Goal: Browse casually

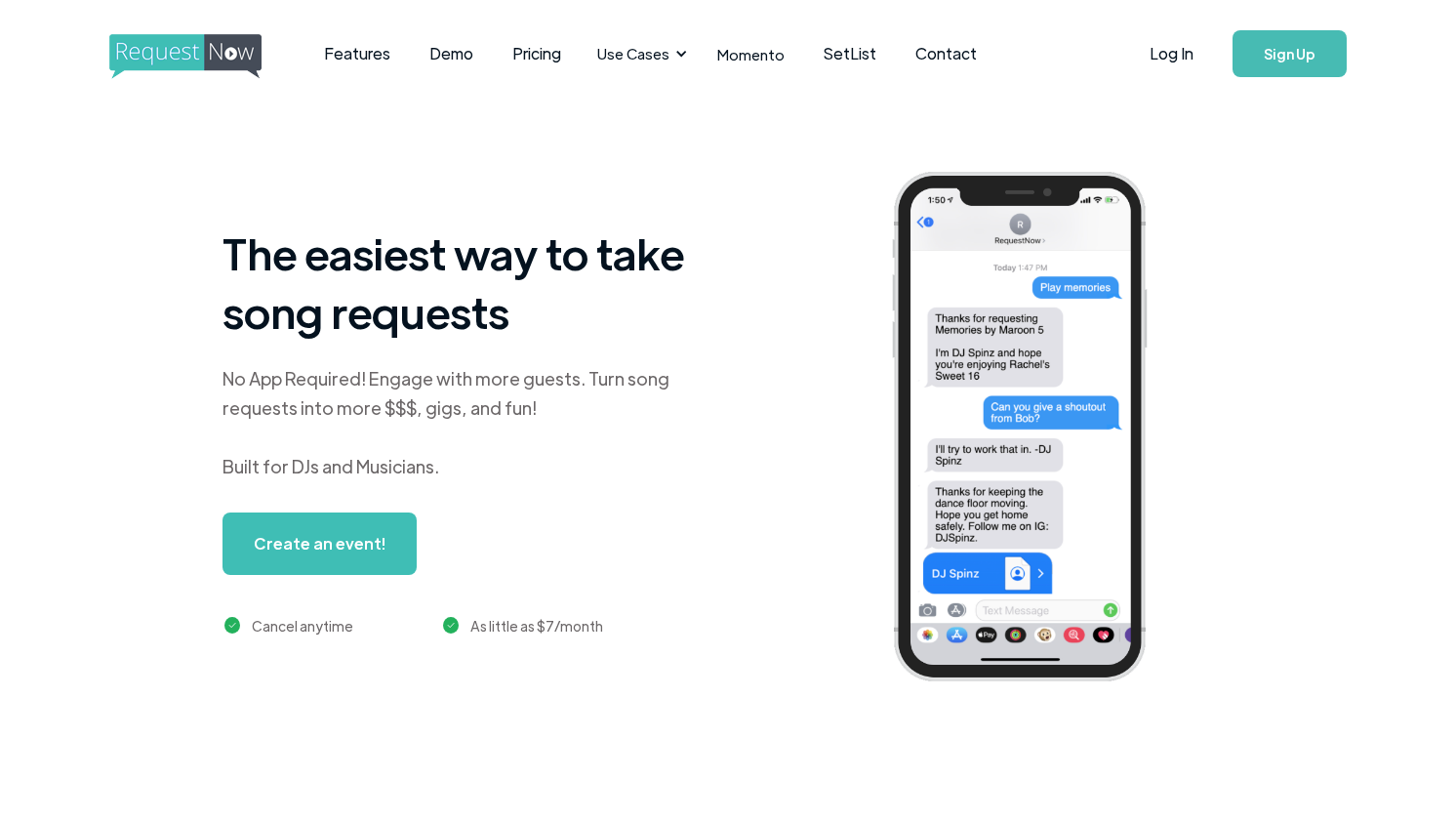
click at [532, 379] on div "No App Required! Engage with more guests. Turn song requests into more $$$, gig…" at bounding box center [466, 422] width 488 height 117
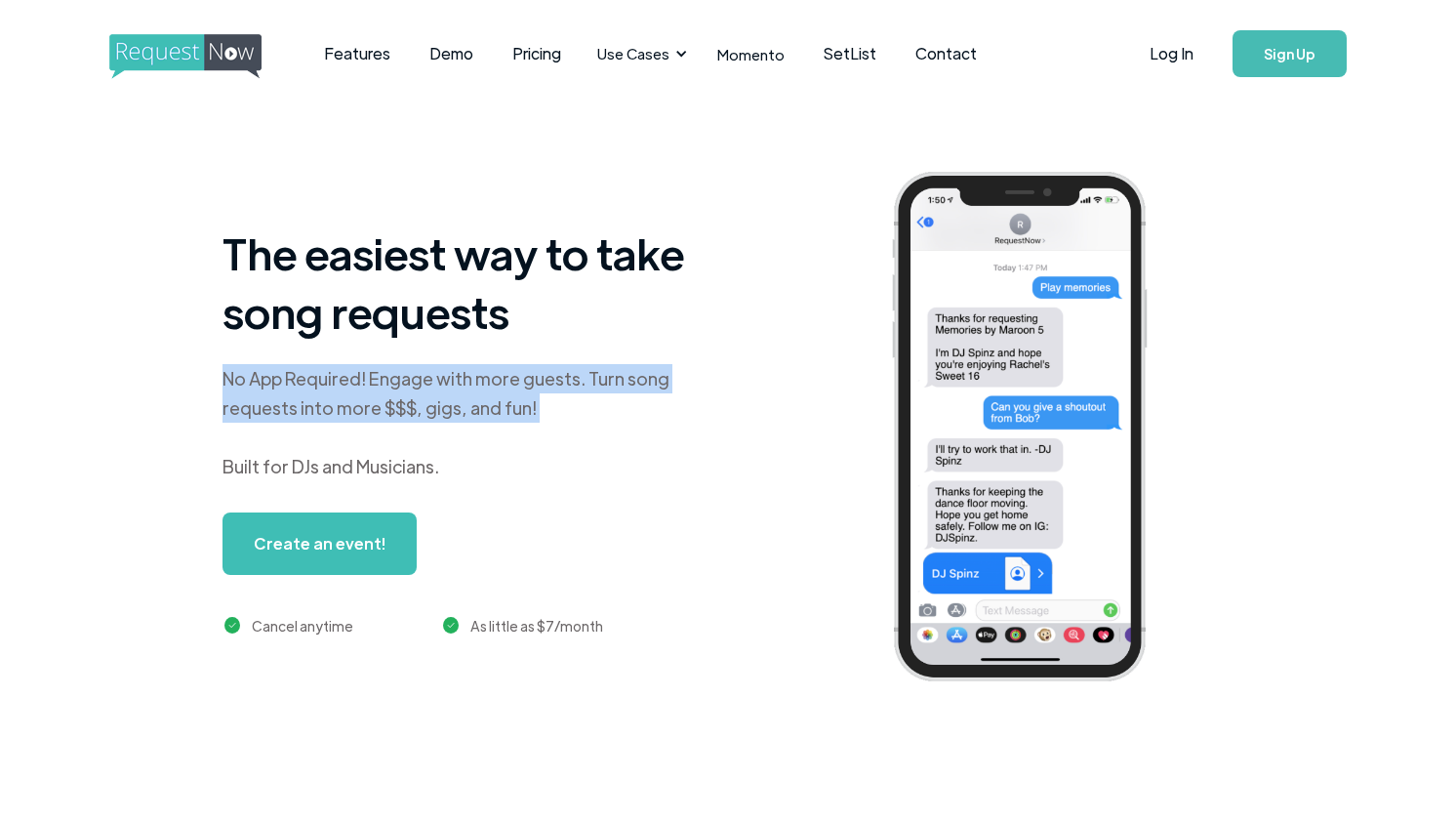
click at [532, 379] on div "No App Required! Engage with more guests. Turn song requests into more $$$, gig…" at bounding box center [466, 422] width 488 height 117
click at [530, 385] on div "No App Required! Engage with more guests. Turn song requests into more $$$, gig…" at bounding box center [466, 422] width 488 height 117
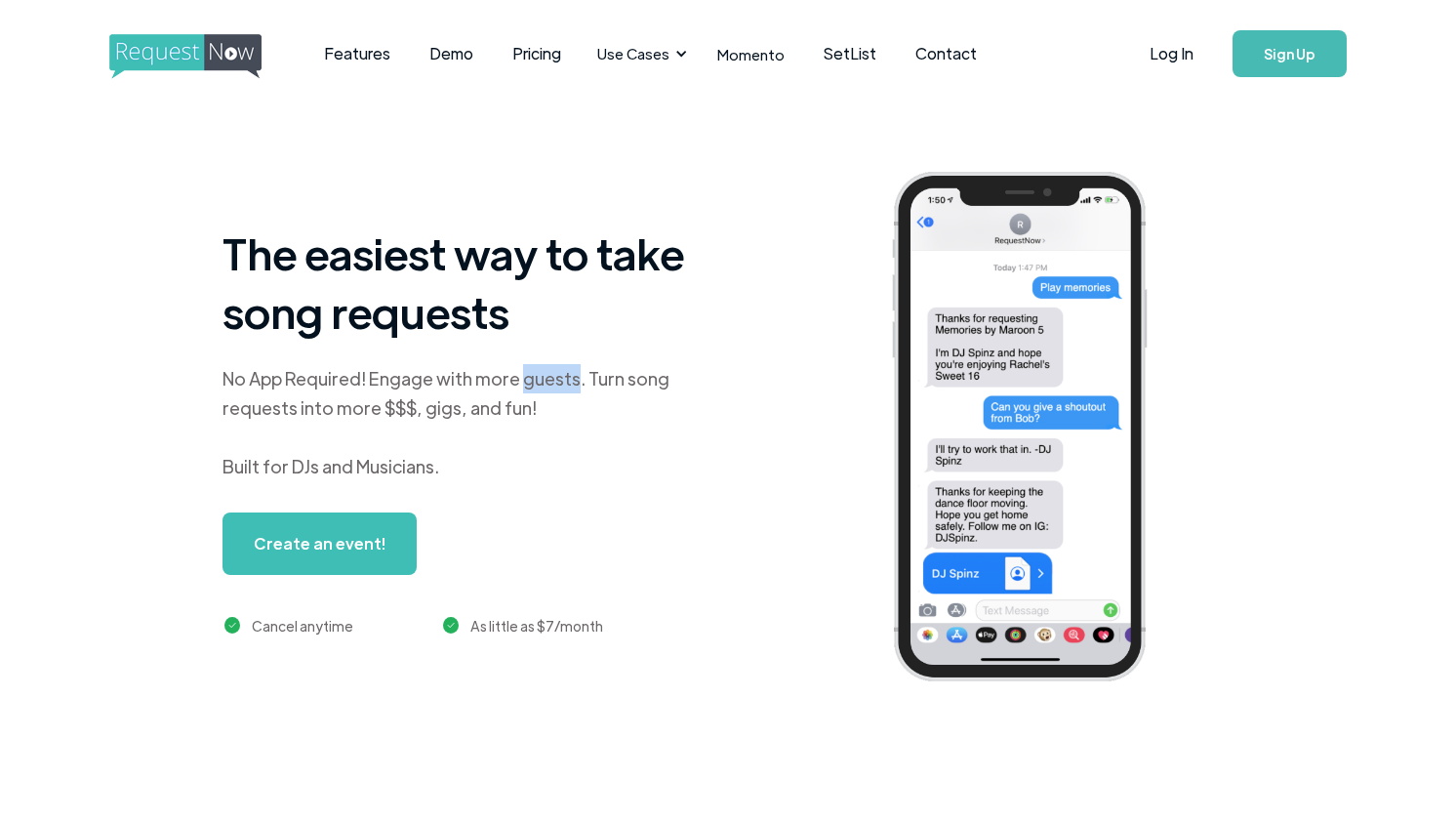
click at [530, 385] on div "No App Required! Engage with more guests. Turn song requests into more $$$, gig…" at bounding box center [466, 422] width 488 height 117
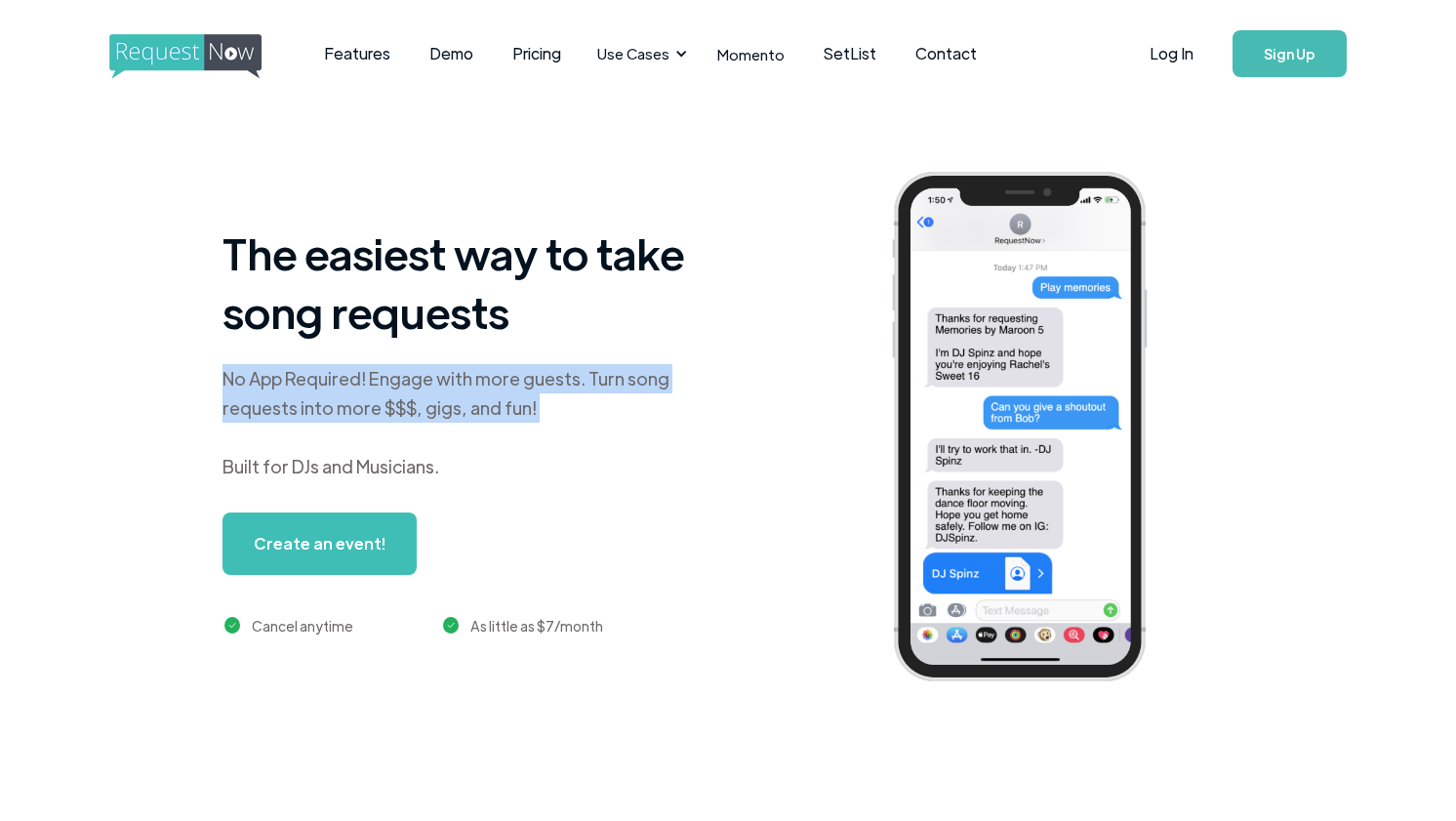
click at [530, 385] on div "No App Required! Engage with more guests. Turn song requests into more $$$, gig…" at bounding box center [466, 422] width 488 height 117
click at [492, 384] on div "No App Required! Engage with more guests. Turn song requests into more $$$, gig…" at bounding box center [466, 422] width 488 height 117
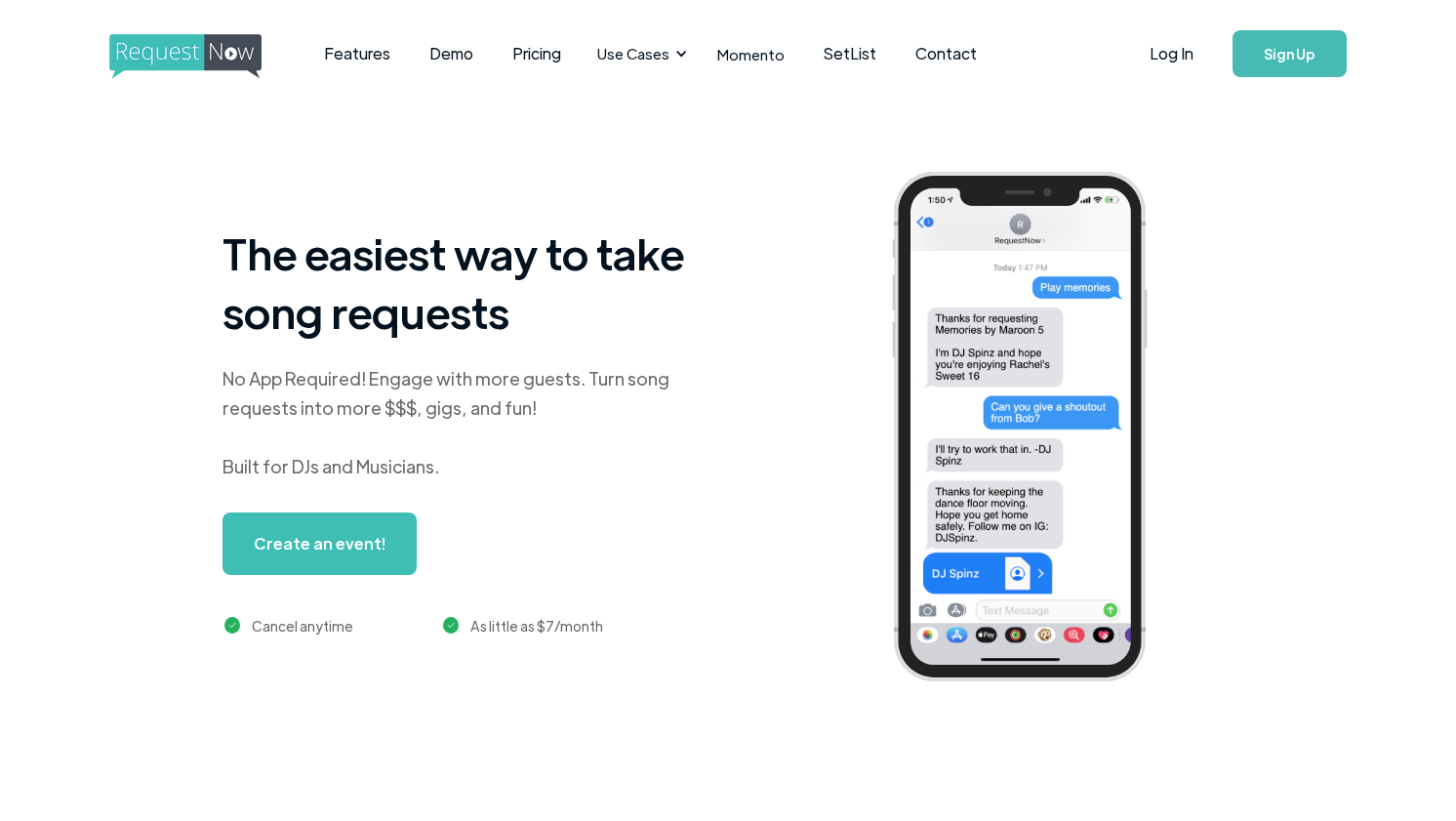
click at [424, 305] on h1 "The easiest way to take song requests" at bounding box center [466, 282] width 488 height 117
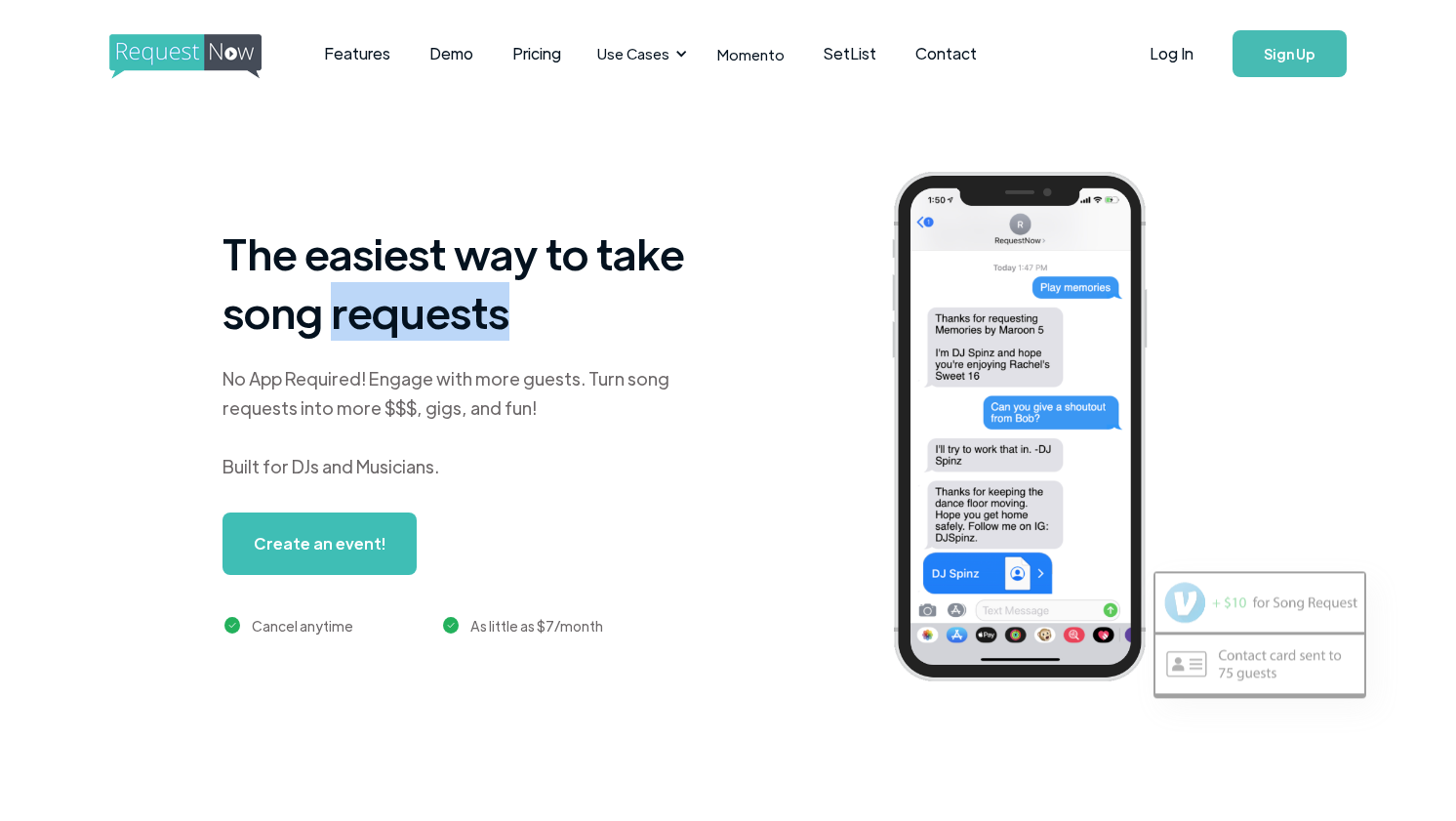
click at [424, 305] on h1 "The easiest way to take song requests" at bounding box center [466, 282] width 488 height 117
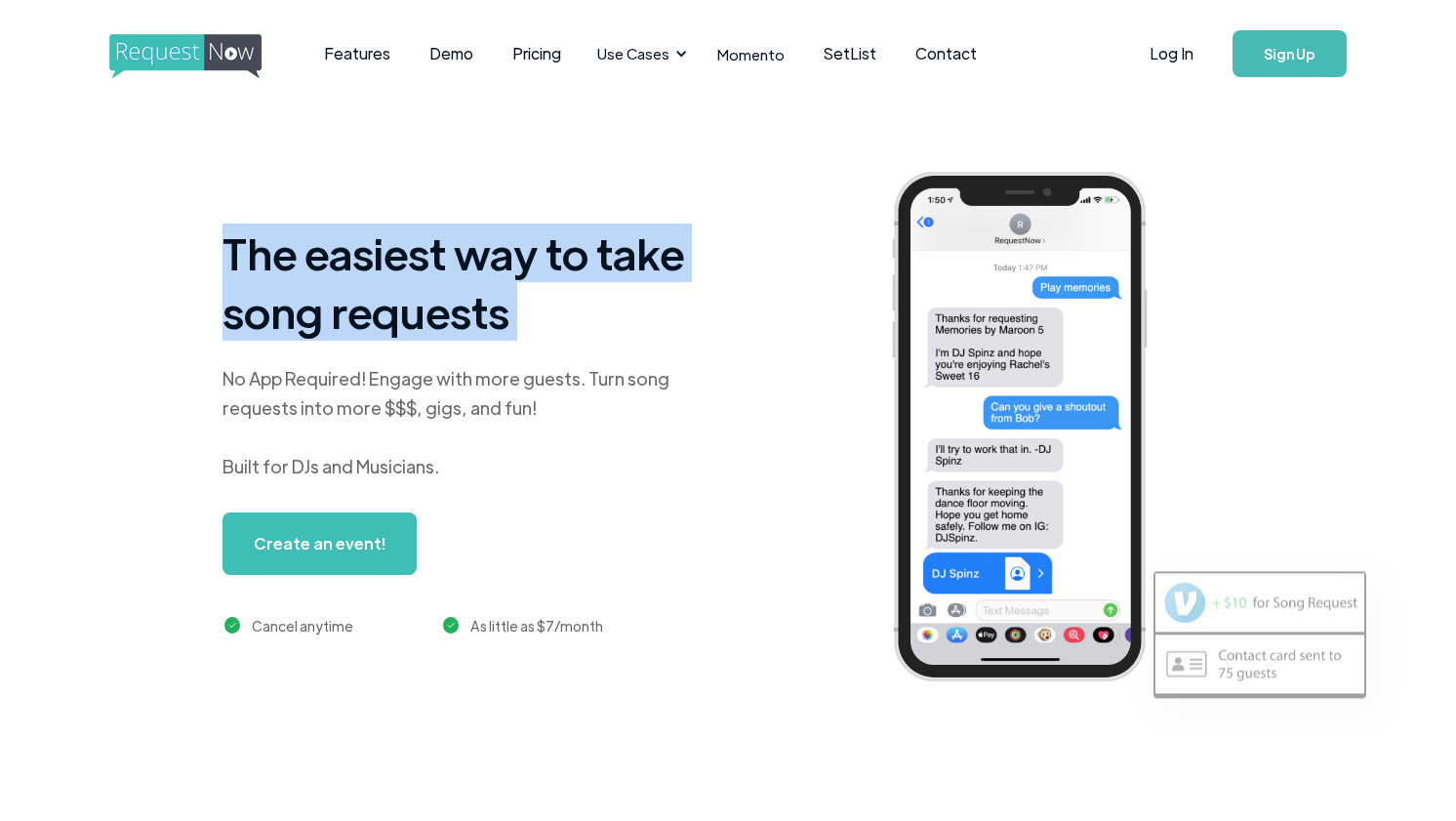
click at [424, 305] on h1 "The easiest way to take song requests" at bounding box center [466, 282] width 488 height 117
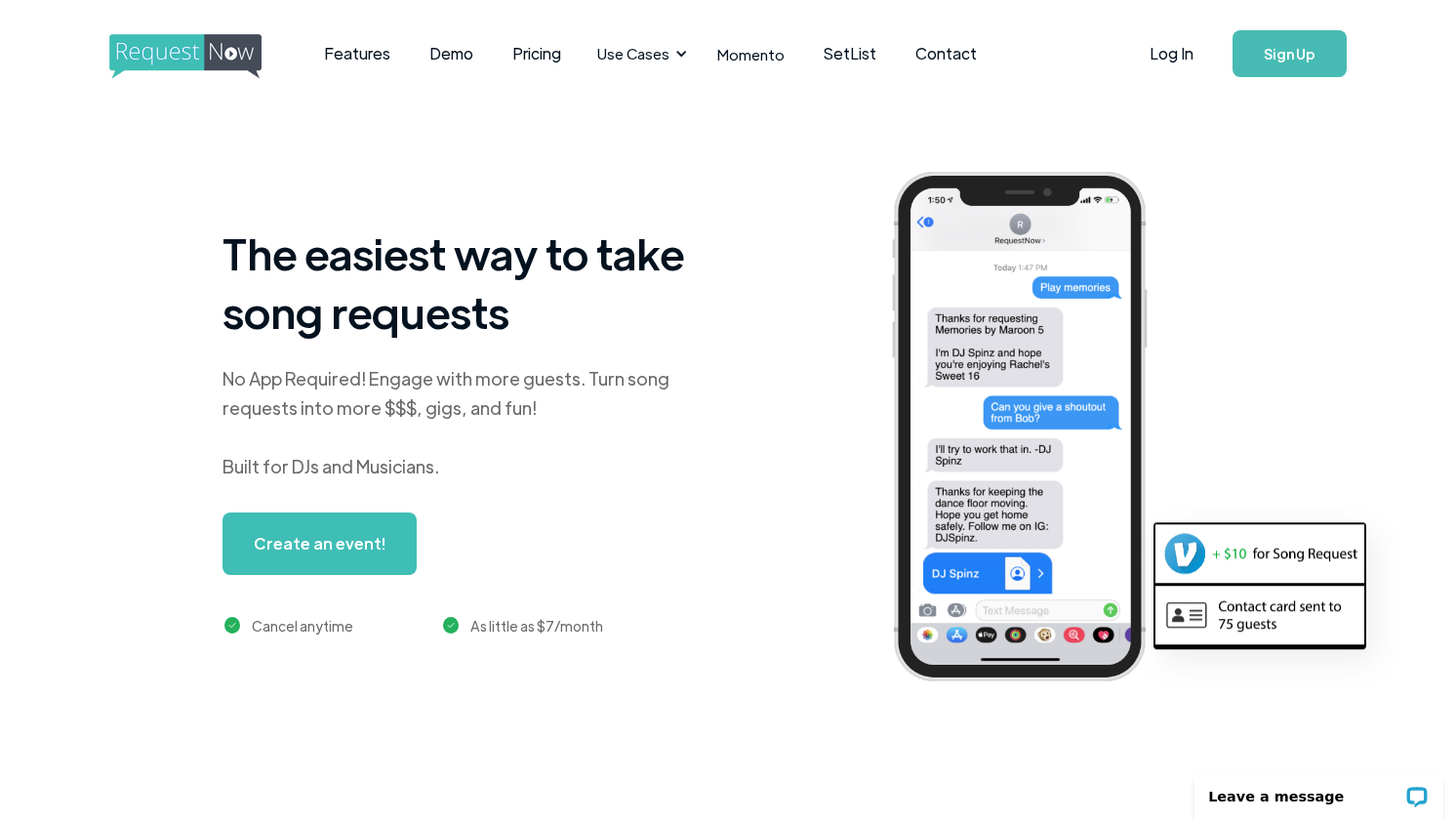
click at [480, 375] on div "No App Required! Engage with more guests. Turn song requests into more $$$, gig…" at bounding box center [466, 422] width 488 height 117
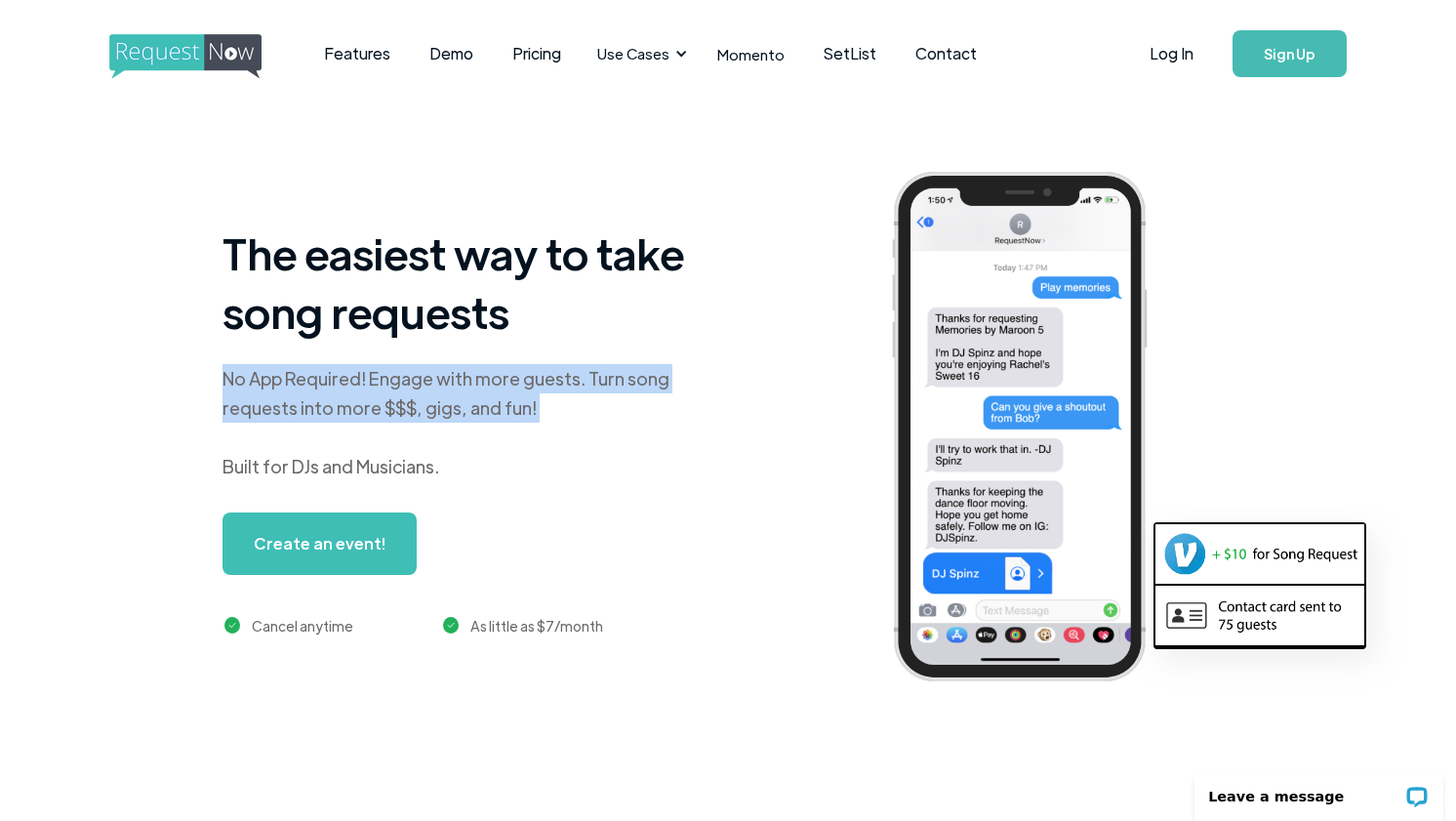
click at [480, 375] on div "No App Required! Engage with more guests. Turn song requests into more $$$, gig…" at bounding box center [466, 422] width 488 height 117
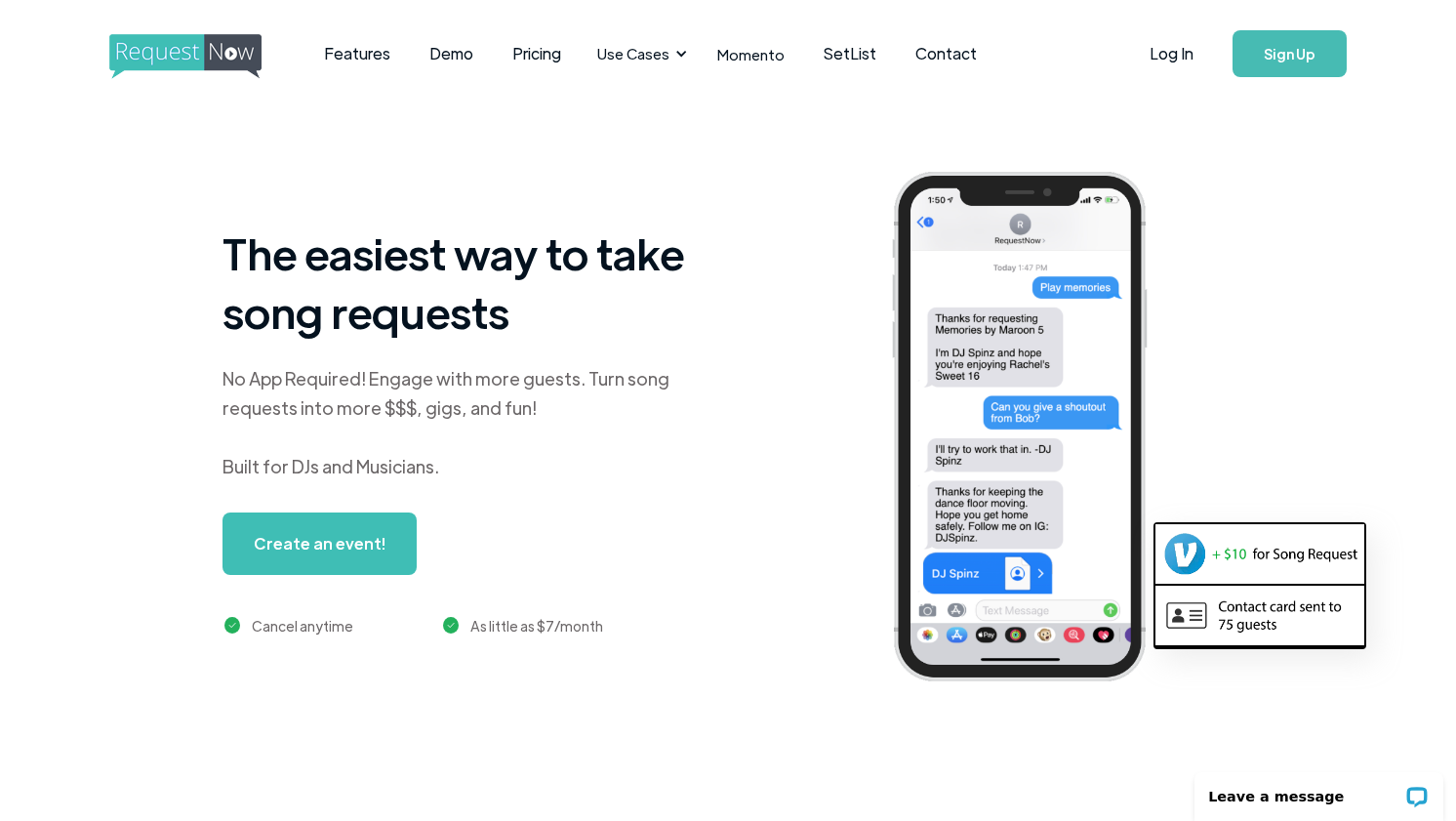
click at [444, 288] on h1 "The easiest way to take song requests" at bounding box center [466, 282] width 488 height 117
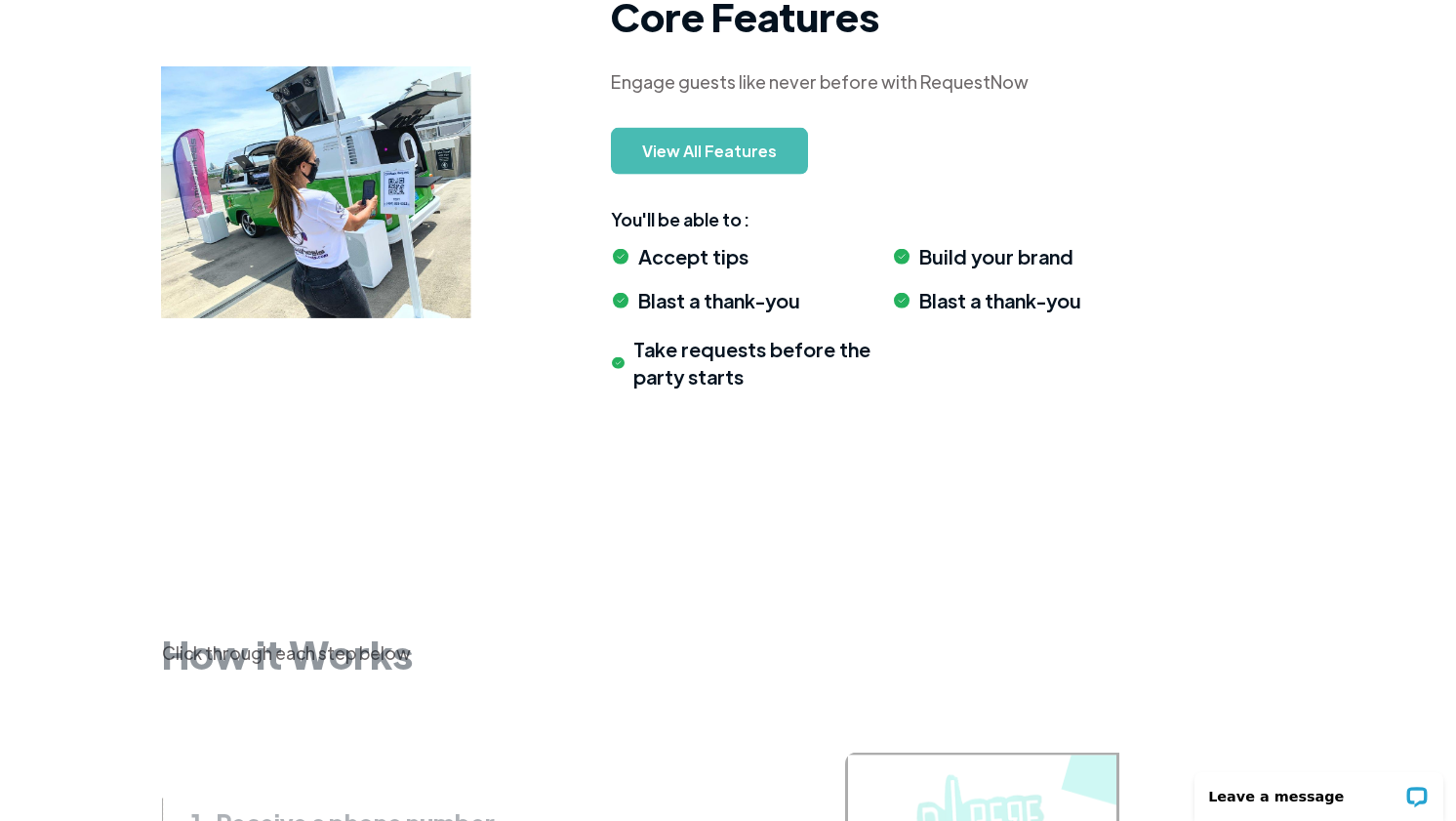
scroll to position [1888, 0]
